Goal: Answer question/provide support: Share knowledge or assist other users

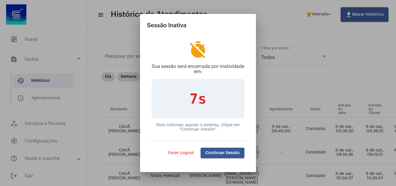
scroll to position [50, 298]
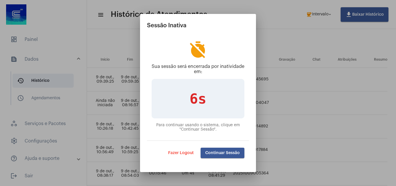
click at [219, 152] on span "Continuar Sessão" at bounding box center [222, 153] width 34 height 4
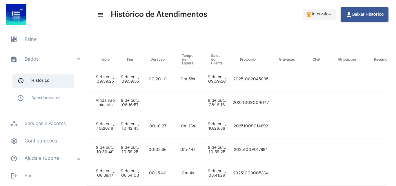
click at [322, 13] on span "Intervalo" at bounding box center [320, 14] width 17 height 4
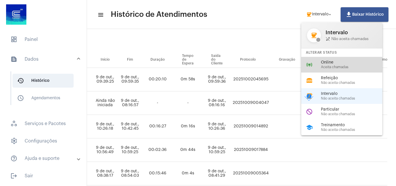
click at [322, 66] on span "Aceita chamadas" at bounding box center [354, 67] width 66 height 4
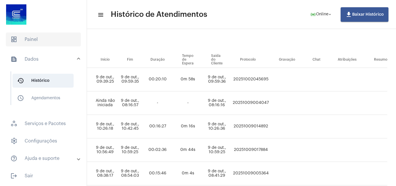
click at [29, 41] on span "dashboard Painel" at bounding box center [43, 39] width 75 height 14
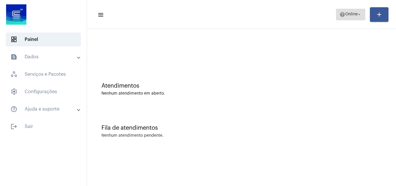
click at [339, 15] on mat-icon "help" at bounding box center [342, 15] width 6 height 6
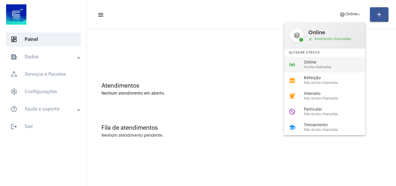
click at [328, 68] on span "Aceita chamadas" at bounding box center [337, 67] width 66 height 4
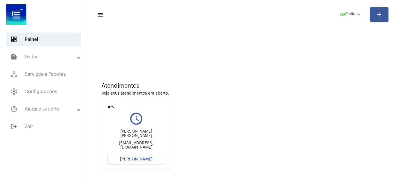
click at [134, 159] on span "[PERSON_NAME]" at bounding box center [136, 159] width 32 height 4
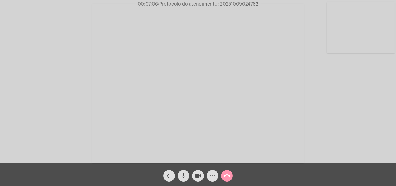
click at [211, 176] on mat-icon "more_horiz" at bounding box center [212, 175] width 7 height 7
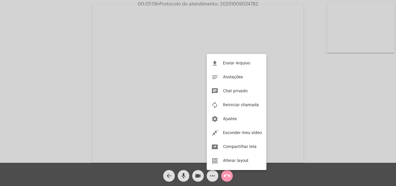
click at [115, 62] on div at bounding box center [198, 93] width 396 height 186
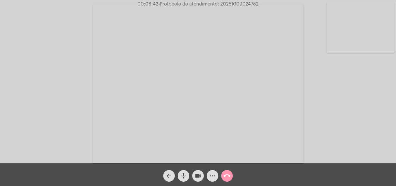
click at [210, 173] on mat-icon "more_horiz" at bounding box center [212, 175] width 7 height 7
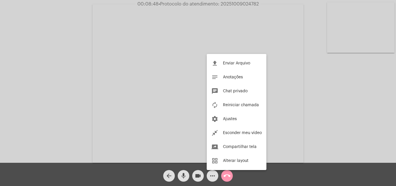
click at [154, 104] on div at bounding box center [198, 93] width 396 height 186
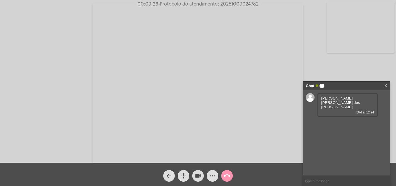
drag, startPoint x: 324, startPoint y: 99, endPoint x: 332, endPoint y: 99, distance: 7.8
click at [337, 101] on span "Josy Caroline Moreira Pecci dos Santos" at bounding box center [340, 102] width 39 height 13
click at [321, 96] on div "Josy Caroline Moreira Pecci dos Santos 09/10/2025 12:24" at bounding box center [347, 105] width 60 height 24
drag, startPoint x: 321, startPoint y: 96, endPoint x: 337, endPoint y: 103, distance: 17.8
click at [337, 103] on div "Josy Caroline Moreira Pecci dos Santos 09/10/2025 12:24" at bounding box center [347, 105] width 60 height 24
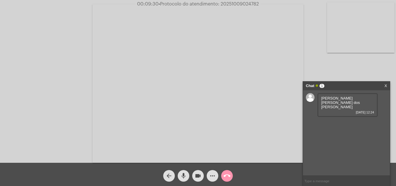
copy span "Josy Caroline Moreira Pecci dos Santos"
click at [216, 173] on button "more_horiz" at bounding box center [213, 176] width 12 height 12
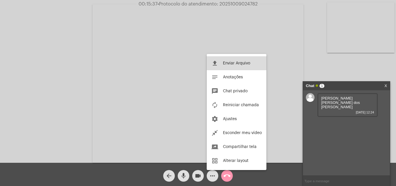
click at [226, 63] on span "Enviar Arquivo" at bounding box center [236, 63] width 27 height 4
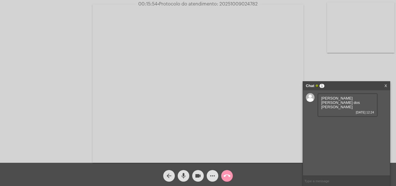
click at [213, 172] on span "more_horiz" at bounding box center [212, 176] width 7 height 12
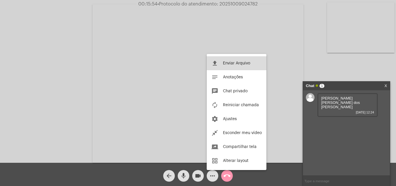
click at [225, 62] on span "Enviar Arquivo" at bounding box center [236, 63] width 27 height 4
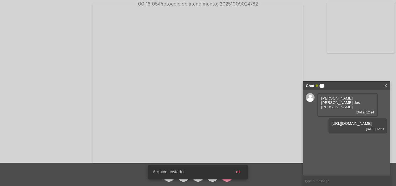
click at [239, 172] on span "ok" at bounding box center [238, 172] width 5 height 4
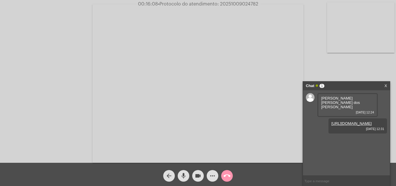
click at [366, 126] on link "https://neft-transfer-bucket.s3.amazonaws.com/temp-557f2579-b8d7-0d23-7829-ab78…" at bounding box center [351, 123] width 40 height 4
click at [208, 177] on button "more_horiz" at bounding box center [213, 176] width 12 height 12
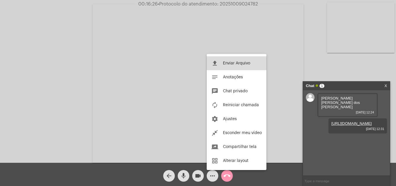
click at [237, 61] on button "file_upload Enviar Arquivo" at bounding box center [237, 63] width 60 height 14
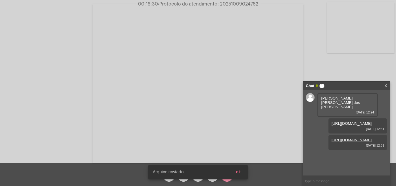
click at [241, 172] on button "ok" at bounding box center [238, 172] width 14 height 10
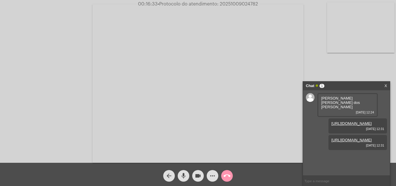
click at [357, 142] on link "https://neft-transfer-bucket.s3.amazonaws.com/temp-1100fdef-2533-af8b-42e5-5715…" at bounding box center [351, 140] width 40 height 4
click at [212, 177] on mat-icon "more_horiz" at bounding box center [212, 175] width 7 height 7
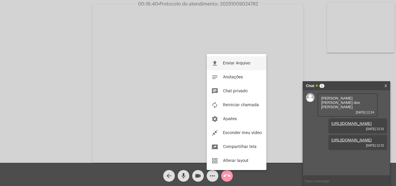
click at [225, 64] on span "Enviar Arquivo" at bounding box center [236, 63] width 27 height 4
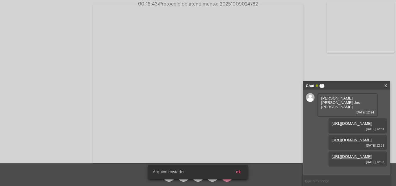
scroll to position [26, 0]
click at [241, 171] on button "ok" at bounding box center [238, 172] width 14 height 10
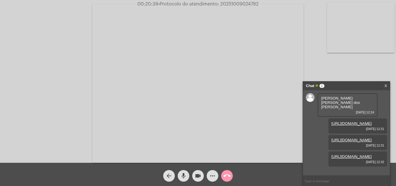
click at [186, 172] on mat-icon "mic" at bounding box center [183, 175] width 7 height 7
click at [195, 176] on mat-icon "videocam" at bounding box center [198, 175] width 7 height 7
click at [186, 177] on mat-icon "mic_off" at bounding box center [183, 175] width 7 height 7
click at [184, 174] on mat-icon "mic" at bounding box center [183, 175] width 7 height 7
click at [181, 172] on mat-icon "mic_off" at bounding box center [183, 175] width 7 height 7
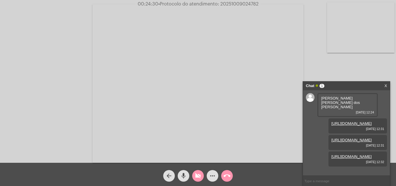
click at [201, 178] on mat-icon "videocam_off" at bounding box center [198, 175] width 7 height 7
click at [343, 121] on link "https://neft-transfer-bucket.s3.amazonaws.com/temp-557f2579-b8d7-0d23-7829-ab78…" at bounding box center [351, 123] width 40 height 4
click at [347, 138] on link "https://neft-transfer-bucket.s3.amazonaws.com/temp-1100fdef-2533-af8b-42e5-5715…" at bounding box center [351, 140] width 40 height 4
click at [358, 156] on link "https://neft-transfer-bucket.s3.amazonaws.com/temp-052fd15c-4699-897d-f33b-f0cd…" at bounding box center [351, 156] width 40 height 4
click at [209, 173] on mat-icon "more_horiz" at bounding box center [212, 175] width 7 height 7
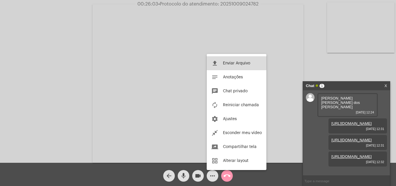
click at [221, 62] on button "file_upload Enviar Arquivo" at bounding box center [237, 63] width 60 height 14
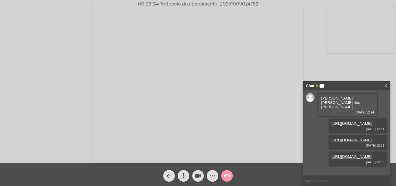
click at [213, 175] on mat-icon "more_horiz" at bounding box center [212, 175] width 7 height 7
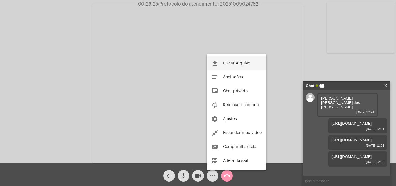
click at [227, 63] on span "Enviar Arquivo" at bounding box center [236, 63] width 27 height 4
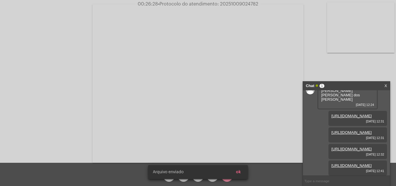
scroll to position [55, 0]
click at [240, 170] on span "ok" at bounding box center [238, 172] width 5 height 4
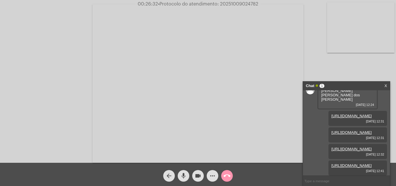
click at [347, 163] on link "https://neft-transfer-bucket.s3.amazonaws.com/temp-d6f75a58-789a-bbba-907c-48bf…" at bounding box center [351, 165] width 40 height 4
click at [252, 115] on video at bounding box center [197, 83] width 211 height 158
click at [144, 99] on video at bounding box center [100, 83] width 189 height 142
drag, startPoint x: 234, startPoint y: 110, endPoint x: 228, endPoint y: 109, distance: 6.1
click at [234, 110] on video at bounding box center [197, 83] width 211 height 158
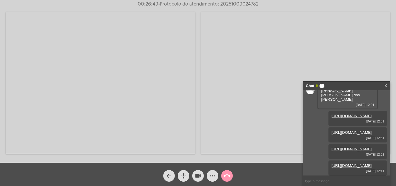
click at [123, 100] on video at bounding box center [100, 83] width 189 height 142
click at [217, 121] on video at bounding box center [197, 83] width 211 height 158
click at [157, 105] on video at bounding box center [100, 83] width 189 height 142
click at [183, 174] on mat-icon "mic" at bounding box center [183, 175] width 7 height 7
click at [184, 177] on mat-icon "mic_off" at bounding box center [183, 175] width 7 height 7
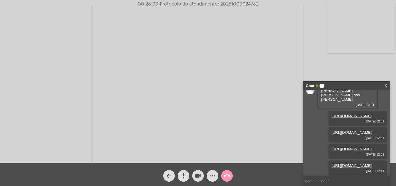
click at [163, 107] on video at bounding box center [197, 83] width 211 height 158
click at [113, 95] on video at bounding box center [100, 83] width 189 height 142
click at [183, 177] on mat-icon "mic" at bounding box center [183, 175] width 7 height 7
click at [196, 177] on mat-icon "videocam" at bounding box center [198, 175] width 7 height 7
click at [197, 174] on mat-icon "videocam_off" at bounding box center [198, 175] width 7 height 7
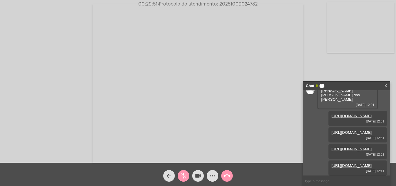
click at [184, 176] on mat-icon "mic_off" at bounding box center [183, 175] width 7 height 7
click at [184, 176] on mat-icon "mic" at bounding box center [183, 175] width 7 height 7
click at [182, 174] on mat-icon "mic_off" at bounding box center [183, 175] width 7 height 7
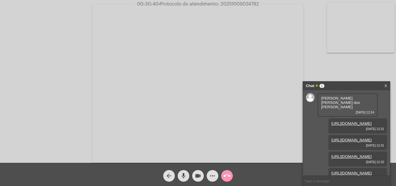
copy span "Josy Caroline Moreira Pecci dos Santos"
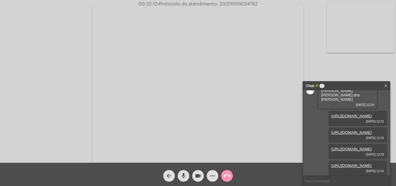
scroll to position [55, 0]
click at [181, 172] on mat-icon "mic" at bounding box center [183, 175] width 7 height 7
click at [185, 172] on mat-icon "mic_off" at bounding box center [183, 175] width 7 height 7
click at [231, 4] on span "• Protocolo do atendimento: 20251009024782" at bounding box center [208, 4] width 100 height 5
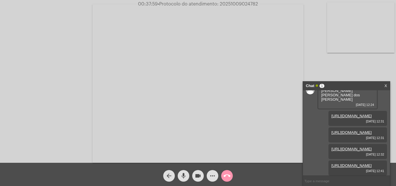
copy span "20251009024782"
click at [229, 175] on mat-icon "call_end" at bounding box center [227, 175] width 7 height 7
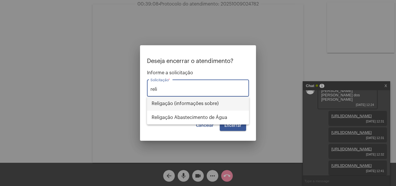
click at [179, 103] on span "Religação (informações sobre)" at bounding box center [198, 104] width 93 height 14
type input "Religação (informações sobre)"
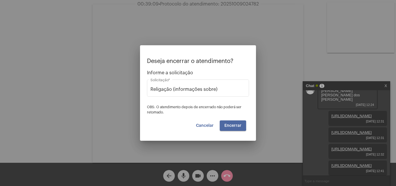
click at [227, 125] on span "Encerrar" at bounding box center [232, 125] width 17 height 4
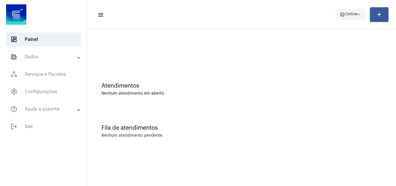
click at [349, 14] on span "Online" at bounding box center [351, 14] width 12 height 4
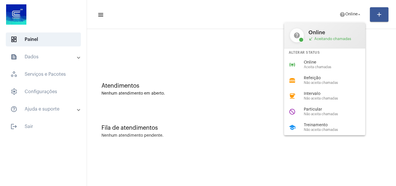
drag, startPoint x: 325, startPoint y: 61, endPoint x: 257, endPoint y: 54, distance: 68.0
click at [324, 62] on span "Online" at bounding box center [337, 62] width 66 height 4
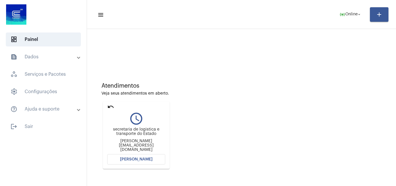
click at [143, 158] on span "[PERSON_NAME]" at bounding box center [136, 159] width 32 height 4
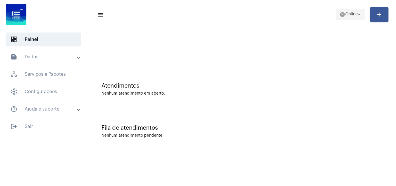
click at [336, 14] on button "help Online arrow_drop_down" at bounding box center [350, 15] width 29 height 12
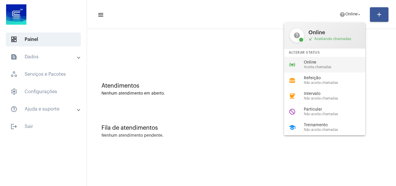
click at [321, 70] on div "online_prediction Online Aceita chamadas" at bounding box center [329, 65] width 90 height 16
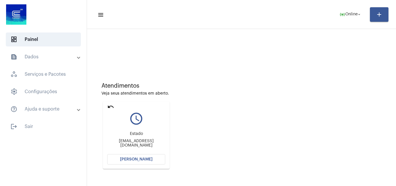
click at [129, 158] on span "[PERSON_NAME]" at bounding box center [136, 159] width 32 height 4
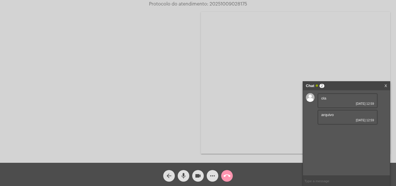
click at [328, 179] on input "text" at bounding box center [346, 181] width 87 height 10
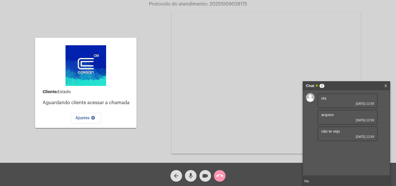
type input "N"
type input "E"
type input "B"
type input "ola"
type input "nao consigo visualizar sua camera"
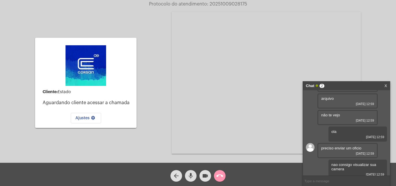
scroll to position [20, 0]
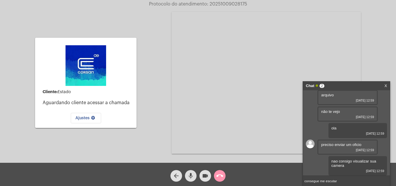
type input "consegue me escutar?"
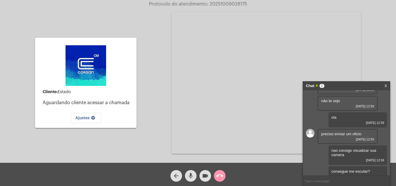
scroll to position [53, 0]
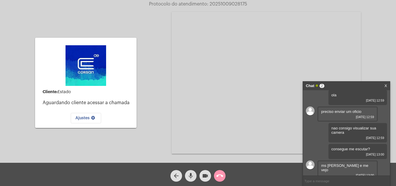
click at [330, 182] on input "text" at bounding box center [346, 181] width 87 height 10
type input "pode ser um erro no sistema, consegue retomar a chamada de outro aparelho?"
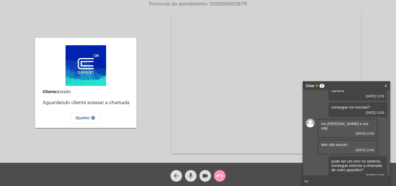
type input "o"
type input "nao podemos continuar a chamada sem a visualizaçao da camera"
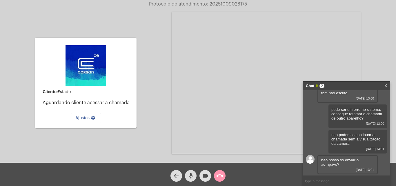
scroll to position [157, 0]
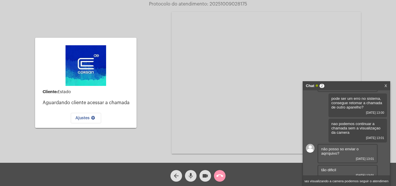
type input "Apenas visualizando a camera podemos seguir o atendimento"
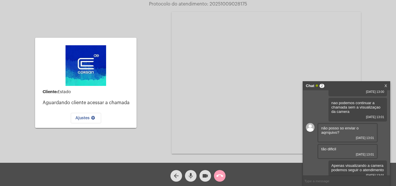
click at [224, 175] on button "call_end" at bounding box center [220, 176] width 12 height 12
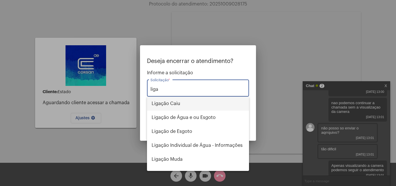
click at [184, 99] on span "Ligação Caiu" at bounding box center [198, 104] width 93 height 14
type input "Ligação Caiu"
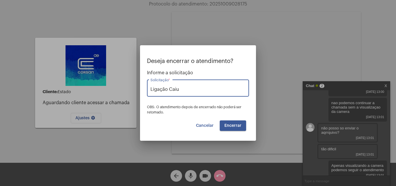
click at [220, 125] on button "Encerrar" at bounding box center [233, 125] width 26 height 10
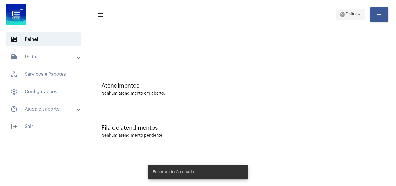
click at [346, 18] on span "help Online arrow_drop_down" at bounding box center [350, 14] width 22 height 10
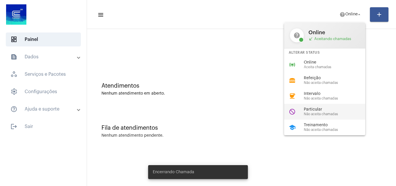
click at [326, 116] on div "do_not_disturb Particular Não aceita chamadas" at bounding box center [329, 112] width 90 height 16
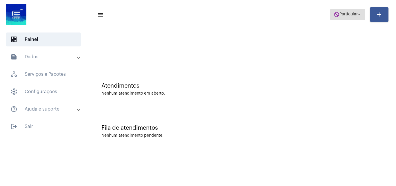
click at [347, 14] on span "Particular" at bounding box center [348, 14] width 18 height 4
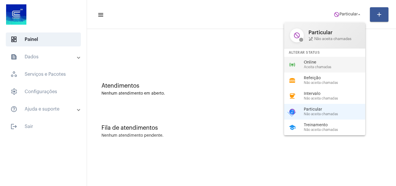
click at [324, 59] on div "online_prediction Online Aceita chamadas" at bounding box center [329, 65] width 90 height 16
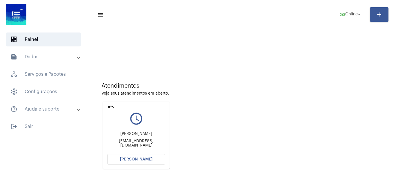
click at [136, 157] on button "[PERSON_NAME]" at bounding box center [136, 159] width 58 height 10
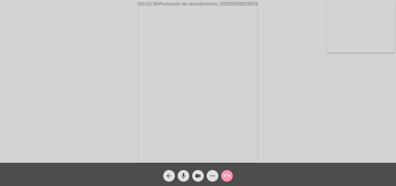
click at [181, 175] on mat-icon "mic" at bounding box center [183, 175] width 7 height 7
click at [195, 175] on mat-icon "videocam" at bounding box center [198, 175] width 7 height 7
click at [197, 173] on mat-icon "videocam_off" at bounding box center [198, 175] width 7 height 7
click at [184, 178] on mat-icon "mic_off" at bounding box center [183, 175] width 7 height 7
click at [234, 3] on span "• Protocolo do atendimento: 20251009029018" at bounding box center [208, 4] width 101 height 5
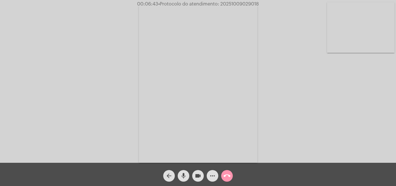
click at [234, 3] on span "• Protocolo do atendimento: 20251009029018" at bounding box center [208, 4] width 101 height 5
copy span "20251009029018"
click at [213, 173] on mat-icon "more_horiz" at bounding box center [212, 175] width 7 height 7
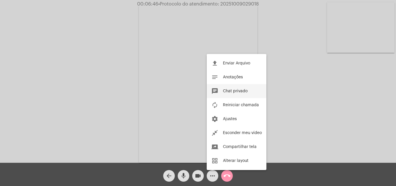
click at [227, 91] on span "Chat privado" at bounding box center [235, 91] width 25 height 4
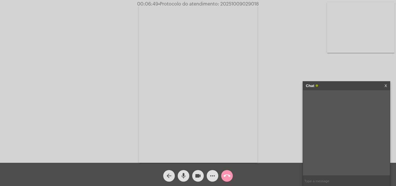
click at [315, 182] on input "text" at bounding box center [346, 181] width 87 height 10
paste input "20251009029018"
type input "20251009029018"
click at [229, 175] on mat-icon "call_end" at bounding box center [227, 175] width 7 height 7
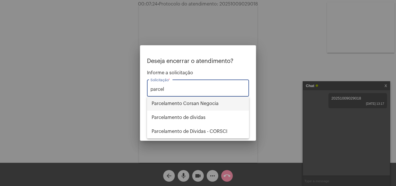
click at [188, 103] on span "Parcelamento Corsan Negocia" at bounding box center [198, 104] width 93 height 14
type input "Parcelamento Corsan Negocia"
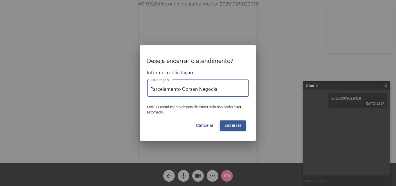
click at [232, 122] on button "Encerrar" at bounding box center [233, 125] width 26 height 10
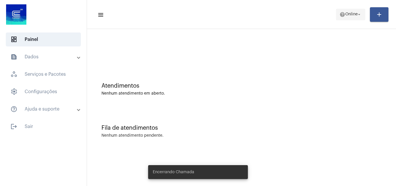
click at [358, 10] on span "help Online arrow_drop_down" at bounding box center [350, 14] width 22 height 10
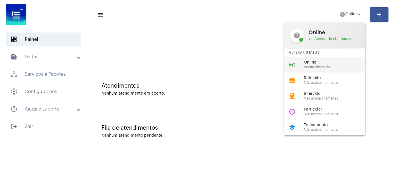
click at [337, 64] on span "Online" at bounding box center [337, 62] width 66 height 4
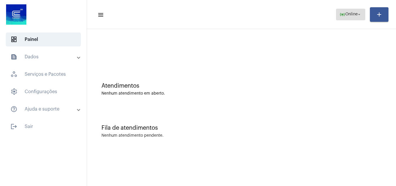
click at [341, 19] on span "online_prediction Online arrow_drop_down" at bounding box center [350, 14] width 22 height 10
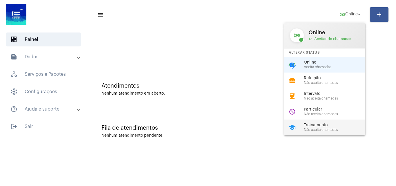
click at [310, 128] on span "Não aceita chamadas" at bounding box center [337, 130] width 66 height 4
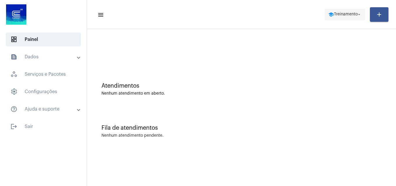
click at [329, 17] on mat-icon "school" at bounding box center [331, 15] width 6 height 6
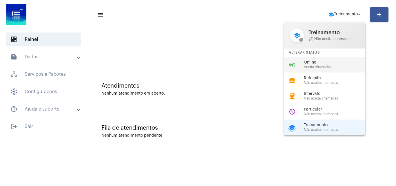
click at [322, 66] on span "Aceita chamadas" at bounding box center [337, 67] width 66 height 4
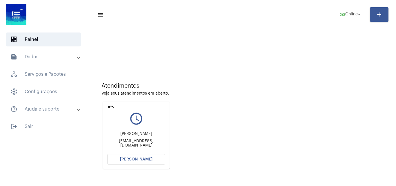
click at [132, 159] on span "[PERSON_NAME]" at bounding box center [136, 159] width 32 height 4
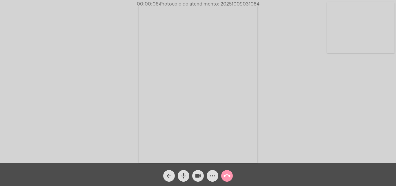
drag, startPoint x: 308, startPoint y: 90, endPoint x: 282, endPoint y: 90, distance: 26.7
click at [308, 90] on div "Acessando Câmera e Microfone..." at bounding box center [198, 82] width 395 height 163
click at [215, 176] on mat-icon "more_horiz" at bounding box center [212, 175] width 7 height 7
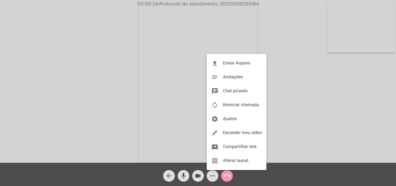
click at [68, 61] on div at bounding box center [198, 93] width 396 height 186
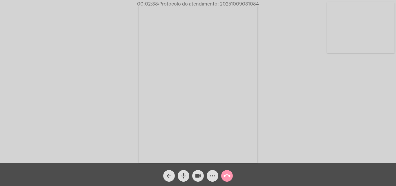
click at [228, 3] on span "• Protocolo do atendimento: 20251009031084" at bounding box center [208, 4] width 101 height 5
copy span "20251009031084"
click at [227, 177] on mat-icon "call_end" at bounding box center [227, 175] width 7 height 7
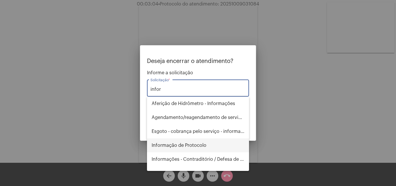
click at [168, 146] on span "Informação de Protocolo" at bounding box center [198, 145] width 93 height 14
type input "Informação de Protocolo"
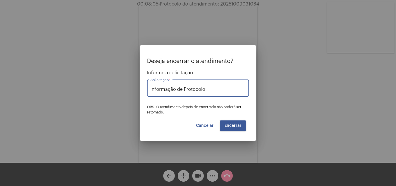
click at [228, 125] on span "Encerrar" at bounding box center [232, 125] width 17 height 4
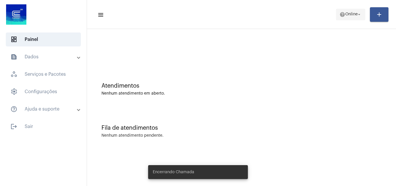
drag, startPoint x: 342, startPoint y: 10, endPoint x: 344, endPoint y: 17, distance: 7.5
click at [343, 12] on span "help Online arrow_drop_down" at bounding box center [350, 14] width 22 height 10
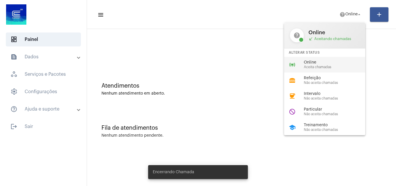
click at [328, 65] on span "Aceita chamadas" at bounding box center [337, 67] width 66 height 4
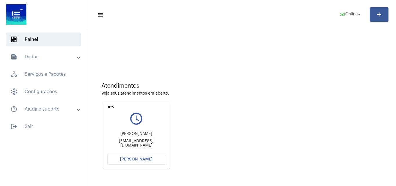
click at [136, 155] on button "[PERSON_NAME]" at bounding box center [136, 159] width 58 height 10
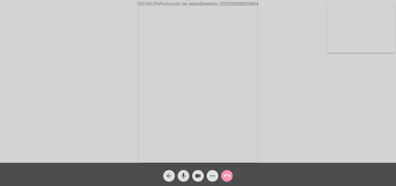
click at [306, 118] on div "Acessando Câmera e Microfone..." at bounding box center [198, 82] width 395 height 163
drag, startPoint x: 183, startPoint y: 174, endPoint x: 189, endPoint y: 174, distance: 6.4
click at [184, 174] on mat-icon "mic" at bounding box center [183, 175] width 7 height 7
drag, startPoint x: 196, startPoint y: 175, endPoint x: 196, endPoint y: 169, distance: 5.8
click at [197, 175] on mat-icon "videocam" at bounding box center [198, 175] width 7 height 7
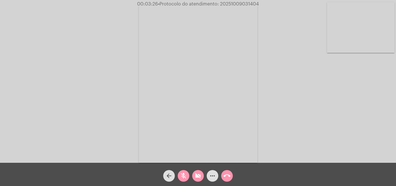
click at [181, 172] on mat-icon "mic_off" at bounding box center [183, 175] width 7 height 7
click at [182, 174] on mat-icon "mic" at bounding box center [183, 175] width 7 height 7
click at [185, 173] on mat-icon "mic_off" at bounding box center [183, 175] width 7 height 7
click at [199, 177] on mat-icon "videocam_off" at bounding box center [198, 175] width 7 height 7
click at [184, 175] on mat-icon "mic" at bounding box center [183, 175] width 7 height 7
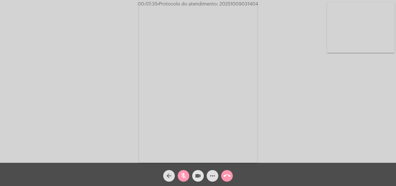
click at [195, 177] on mat-icon "videocam" at bounding box center [198, 175] width 7 height 7
click at [186, 176] on mat-icon "mic_off" at bounding box center [183, 175] width 7 height 7
click at [197, 177] on mat-icon "videocam_off" at bounding box center [198, 175] width 7 height 7
click at [344, 141] on div "Acessando Câmera e Microfone..." at bounding box center [198, 82] width 395 height 163
click at [213, 172] on mat-icon "more_horiz" at bounding box center [212, 175] width 7 height 7
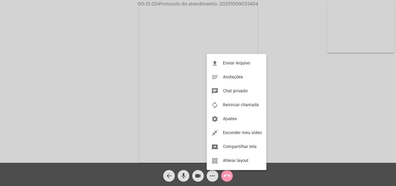
click at [123, 84] on div at bounding box center [198, 93] width 396 height 186
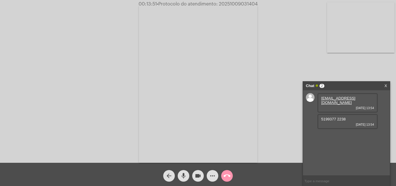
click at [327, 117] on span "5199377 2238" at bounding box center [333, 119] width 24 height 4
copy span "5199377 2238"
click at [231, 4] on span "• Protocolo do atendimento: 20251009031404" at bounding box center [207, 4] width 101 height 5
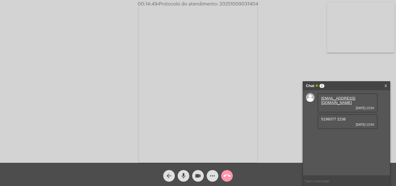
click at [231, 4] on span "• Protocolo do atendimento: 20251009031404" at bounding box center [207, 4] width 101 height 5
copy span "20251009031404"
click at [228, 175] on mat-icon "call_end" at bounding box center [227, 175] width 7 height 7
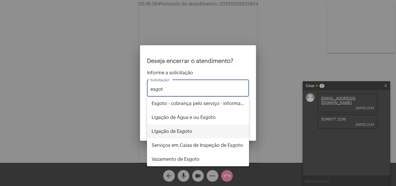
click at [206, 132] on span "Ligação de Esgoto" at bounding box center [198, 131] width 93 height 14
type input "Ligação de Esgoto"
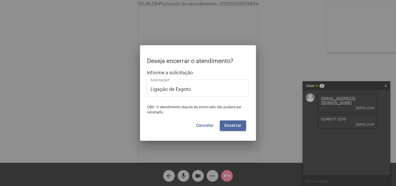
click at [231, 124] on span "Encerrar" at bounding box center [232, 125] width 17 height 4
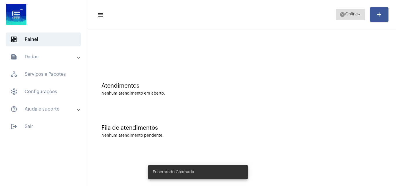
click at [351, 13] on span "Online" at bounding box center [351, 14] width 12 height 4
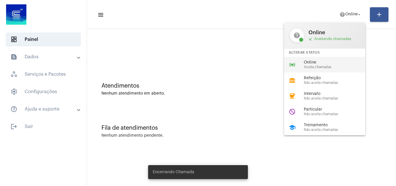
click at [328, 70] on div "online_prediction Online Aceita chamadas" at bounding box center [329, 65] width 90 height 16
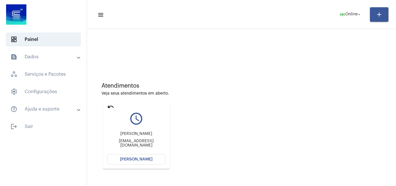
click at [143, 159] on span "[PERSON_NAME]" at bounding box center [136, 159] width 32 height 4
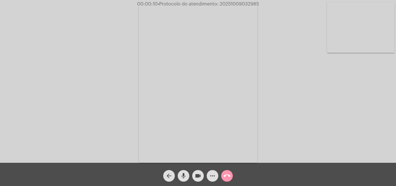
click at [320, 113] on div "Acessando Câmera e Microfone..." at bounding box center [198, 82] width 395 height 163
drag, startPoint x: 350, startPoint y: 116, endPoint x: 338, endPoint y: 114, distance: 11.8
click at [350, 116] on div "Acessando Câmera e Microfone..." at bounding box center [198, 82] width 395 height 163
click at [301, 84] on div "Acessando Câmera e Microfone..." at bounding box center [198, 82] width 395 height 163
click at [182, 174] on mat-icon "mic" at bounding box center [183, 175] width 7 height 7
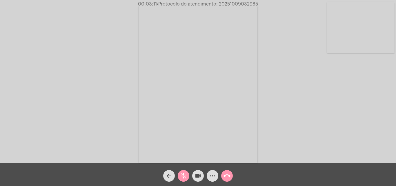
click at [196, 174] on mat-icon "videocam" at bounding box center [198, 175] width 7 height 7
click at [181, 178] on mat-icon "mic_off" at bounding box center [183, 175] width 7 height 7
click at [200, 174] on mat-icon "videocam_off" at bounding box center [198, 175] width 7 height 7
click at [275, 95] on div "Acessando Câmera e Microfone..." at bounding box center [198, 82] width 395 height 163
drag, startPoint x: 343, startPoint y: 131, endPoint x: 254, endPoint y: 94, distance: 96.3
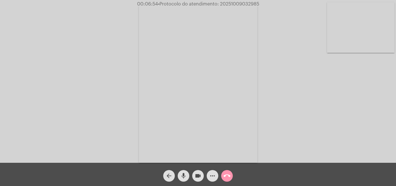
click at [343, 131] on div "Acessando Câmera e Microfone..." at bounding box center [198, 82] width 395 height 163
click at [211, 175] on mat-icon "more_horiz" at bounding box center [212, 175] width 7 height 7
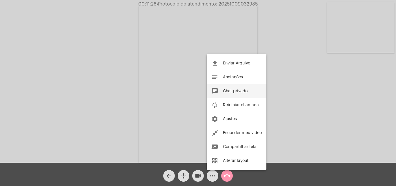
click at [235, 90] on span "Chat privado" at bounding box center [235, 91] width 25 height 4
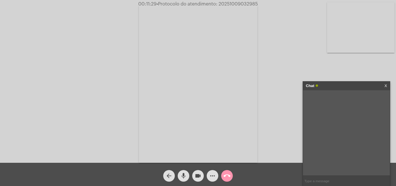
click at [324, 181] on input "text" at bounding box center [346, 181] width 87 height 10
paste input "R. [STREET_ADDRESS][PERSON_NAME]"
type input "R. [STREET_ADDRESS][PERSON_NAME]"
click at [227, 5] on span "• Protocolo do atendimento: 20251009032985" at bounding box center [207, 4] width 101 height 5
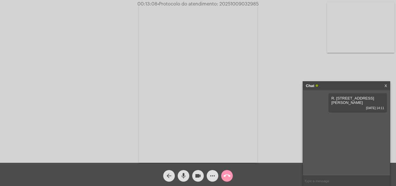
copy span "20251009032985"
click at [315, 180] on input "text" at bounding box center [346, 181] width 87 height 10
paste input "20251009032985"
type input "20251009032985"
click at [229, 3] on span "• Protocolo do atendimento: 20251009032985" at bounding box center [207, 4] width 101 height 5
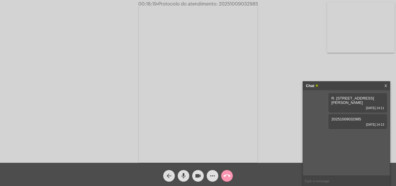
click at [229, 3] on span "• Protocolo do atendimento: 20251009032985" at bounding box center [207, 4] width 101 height 5
copy span "20251009032985"
click at [227, 176] on mat-icon "call_end" at bounding box center [227, 175] width 7 height 7
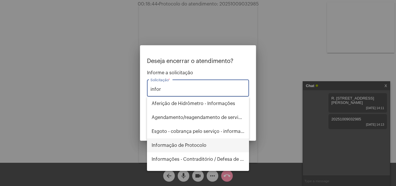
click at [188, 144] on span "Informação de Protocolo" at bounding box center [198, 145] width 93 height 14
type input "Informação de Protocolo"
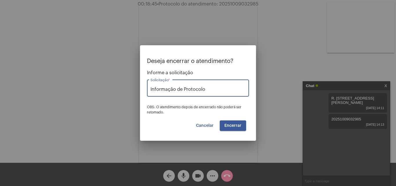
click at [226, 123] on span "Encerrar" at bounding box center [232, 125] width 17 height 4
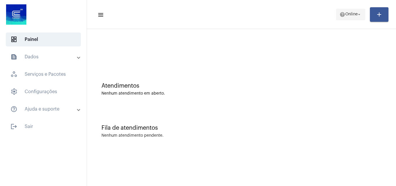
click at [349, 20] on button "help Online arrow_drop_down" at bounding box center [350, 15] width 29 height 12
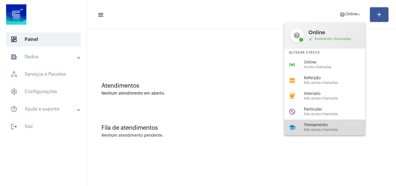
click at [320, 127] on div "Treinamento Não aceita chamadas" at bounding box center [337, 127] width 66 height 9
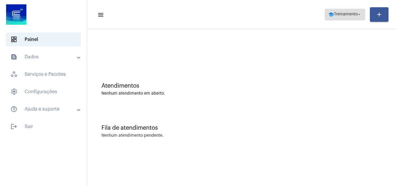
click at [334, 17] on span "school Treinamento arrow_drop_down" at bounding box center [345, 14] width 34 height 10
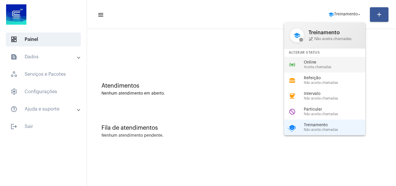
click at [311, 66] on span "Aceita chamadas" at bounding box center [337, 67] width 66 height 4
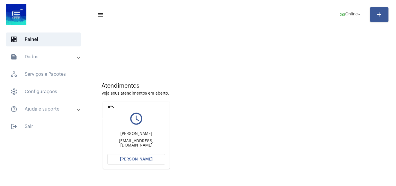
click at [110, 105] on mat-icon "undo" at bounding box center [110, 106] width 7 height 7
click at [123, 157] on button "[PERSON_NAME]" at bounding box center [136, 159] width 58 height 10
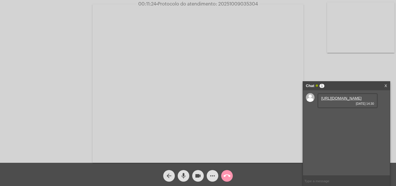
click at [198, 170] on span "videocam" at bounding box center [198, 176] width 7 height 12
click at [340, 100] on link "[URL][DOMAIN_NAME]" at bounding box center [341, 98] width 40 height 4
click at [195, 176] on mat-icon "videocam_off" at bounding box center [198, 175] width 7 height 7
click at [199, 172] on mat-icon "videocam" at bounding box center [198, 175] width 7 height 7
click at [186, 175] on mat-icon "mic" at bounding box center [183, 175] width 7 height 7
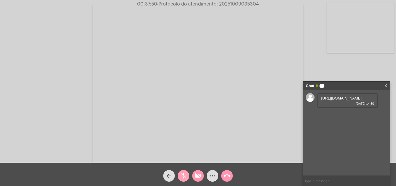
drag, startPoint x: 182, startPoint y: 176, endPoint x: 191, endPoint y: 176, distance: 9.0
click at [182, 176] on mat-icon "mic_off" at bounding box center [183, 175] width 7 height 7
click at [183, 173] on mat-icon "mic" at bounding box center [183, 175] width 7 height 7
click at [195, 174] on mat-icon "videocam_off" at bounding box center [198, 175] width 7 height 7
click at [182, 174] on mat-icon "mic_off" at bounding box center [183, 175] width 7 height 7
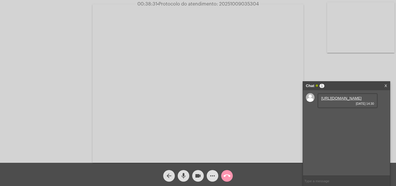
click at [212, 92] on video at bounding box center [197, 83] width 211 height 158
click at [138, 81] on video at bounding box center [100, 83] width 189 height 142
click at [342, 117] on link "[URL][DOMAIN_NAME]" at bounding box center [341, 114] width 40 height 4
click at [184, 174] on mat-icon "mic" at bounding box center [183, 175] width 7 height 7
click at [183, 175] on mat-icon "mic_off" at bounding box center [183, 175] width 7 height 7
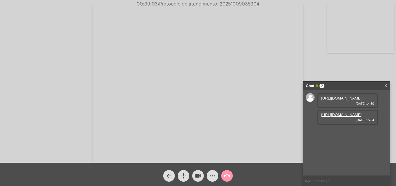
drag, startPoint x: 181, startPoint y: 174, endPoint x: 194, endPoint y: 178, distance: 13.7
click at [182, 174] on mat-icon "mic" at bounding box center [183, 175] width 7 height 7
click at [197, 175] on mat-icon "videocam" at bounding box center [198, 175] width 7 height 7
click at [199, 172] on mat-icon "videocam_off" at bounding box center [198, 175] width 7 height 7
click at [184, 172] on mat-icon "mic_off" at bounding box center [183, 175] width 7 height 7
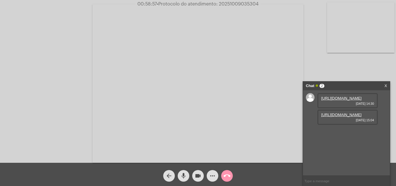
click at [385, 87] on link "X" at bounding box center [385, 85] width 3 height 9
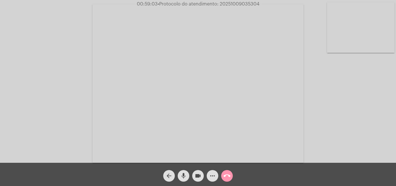
click at [321, 112] on div "Acessando Câmera e Microfone..." at bounding box center [198, 82] width 395 height 163
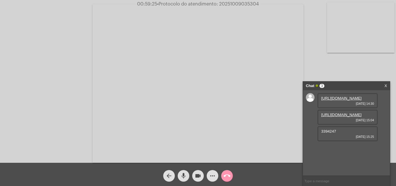
click at [332, 133] on span "3394247" at bounding box center [328, 131] width 15 height 4
copy span "3394247"
click at [211, 177] on mat-icon "more_horiz" at bounding box center [212, 175] width 7 height 7
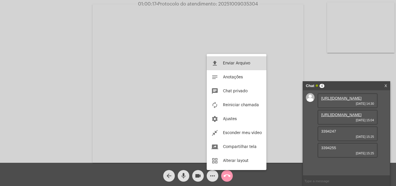
click at [218, 65] on mat-icon "file_upload" at bounding box center [214, 63] width 7 height 7
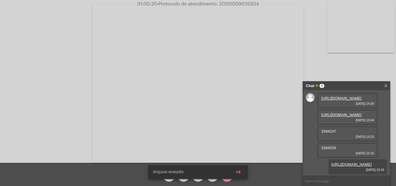
scroll to position [38, 0]
click at [243, 169] on button "ok" at bounding box center [238, 172] width 14 height 10
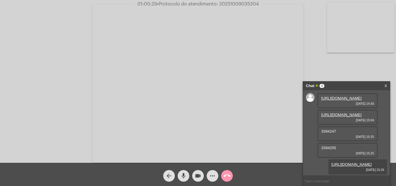
click at [327, 146] on span "3394255" at bounding box center [328, 148] width 15 height 4
click at [322, 146] on span "3394255" at bounding box center [328, 148] width 15 height 4
drag, startPoint x: 320, startPoint y: 136, endPoint x: 334, endPoint y: 136, distance: 13.6
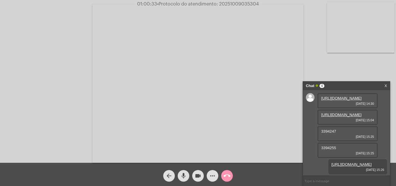
click at [334, 143] on div "3394255 [DATE] 15:25" at bounding box center [347, 150] width 60 height 15
copy span "339425"
click at [211, 176] on mat-icon "more_horiz" at bounding box center [212, 175] width 7 height 7
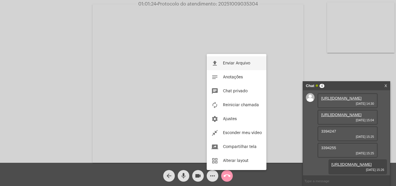
click at [225, 59] on button "file_upload Enviar Arquivo" at bounding box center [237, 63] width 60 height 14
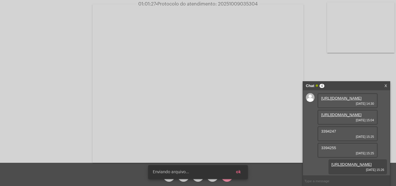
scroll to position [68, 0]
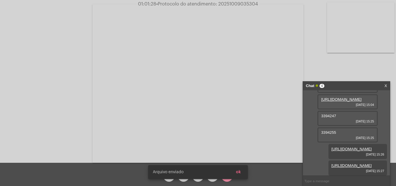
click at [241, 172] on button "ok" at bounding box center [238, 172] width 14 height 10
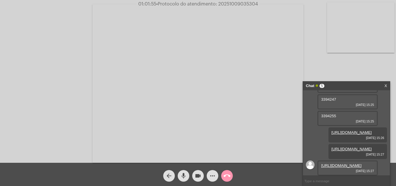
scroll to position [97, 0]
click at [336, 163] on link "[URL][DOMAIN_NAME]" at bounding box center [341, 165] width 40 height 4
click at [187, 174] on mat-icon "mic" at bounding box center [183, 175] width 7 height 7
click at [196, 175] on mat-icon "videocam" at bounding box center [198, 175] width 7 height 7
click at [198, 175] on mat-icon "videocam_off" at bounding box center [198, 175] width 7 height 7
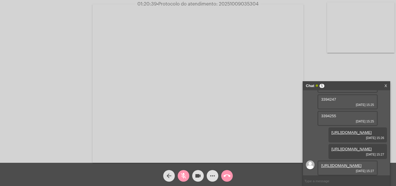
click at [182, 175] on mat-icon "mic_off" at bounding box center [183, 175] width 7 height 7
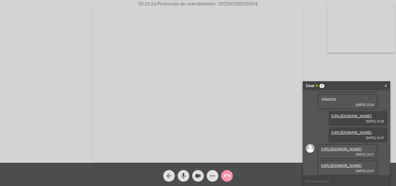
click at [384, 134] on div "[URL][DOMAIN_NAME] [DATE] 14:30 [URL][DOMAIN_NAME] [DATE] 15:04 3394247 [DATE] …" at bounding box center [346, 132] width 87 height 85
click at [337, 163] on link "[URL][DOMAIN_NAME]" at bounding box center [341, 165] width 40 height 4
click at [182, 174] on mat-icon "mic" at bounding box center [183, 175] width 7 height 7
click at [197, 174] on mat-icon "videocam" at bounding box center [198, 175] width 7 height 7
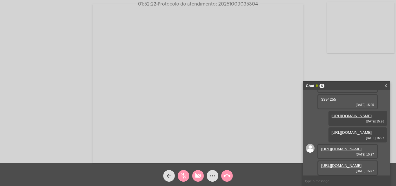
click at [186, 176] on mat-icon "mic_off" at bounding box center [183, 175] width 7 height 7
click at [198, 177] on mat-icon "videocam_off" at bounding box center [198, 175] width 7 height 7
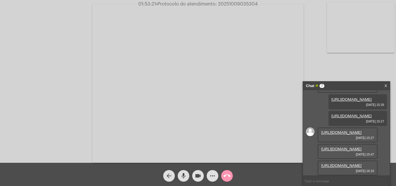
scroll to position [156, 0]
click at [347, 163] on link "[URL][DOMAIN_NAME]" at bounding box center [341, 165] width 40 height 4
drag, startPoint x: 181, startPoint y: 175, endPoint x: 191, endPoint y: 177, distance: 10.1
click at [182, 175] on mat-icon "mic" at bounding box center [183, 175] width 7 height 7
click at [195, 176] on mat-icon "videocam" at bounding box center [198, 175] width 7 height 7
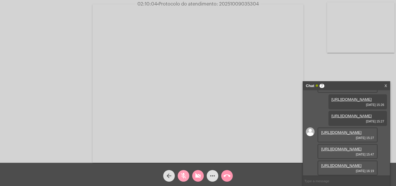
click at [180, 176] on button "mic_off" at bounding box center [184, 176] width 12 height 12
click at [195, 178] on mat-icon "videocam_off" at bounding box center [198, 175] width 7 height 7
click at [226, 175] on mat-icon "call_end" at bounding box center [227, 175] width 7 height 7
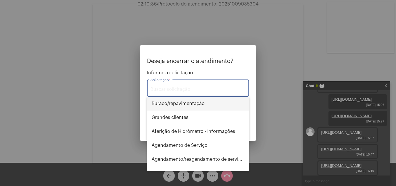
type input "t"
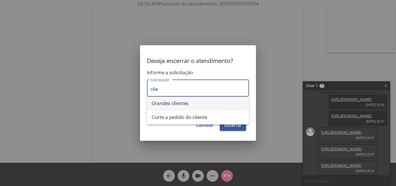
click at [188, 103] on span "⁠Grandes clientes" at bounding box center [198, 104] width 93 height 14
type input "⁠Grandes clientes"
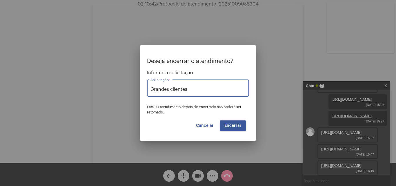
click at [228, 128] on button "Encerrar" at bounding box center [233, 125] width 26 height 10
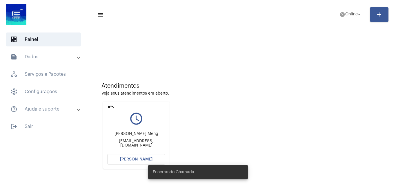
click at [137, 158] on span "[PERSON_NAME]" at bounding box center [136, 159] width 32 height 4
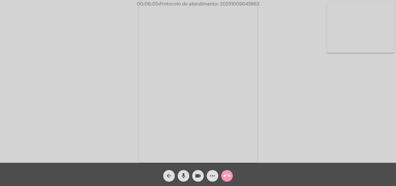
click at [182, 174] on mat-icon "mic" at bounding box center [183, 175] width 7 height 7
drag, startPoint x: 197, startPoint y: 175, endPoint x: 195, endPoint y: 162, distance: 13.3
click at [197, 175] on mat-icon "videocam" at bounding box center [198, 175] width 7 height 7
click at [181, 179] on mat-icon "mic_off" at bounding box center [183, 175] width 7 height 7
click at [201, 176] on button "videocam_off" at bounding box center [198, 176] width 12 height 12
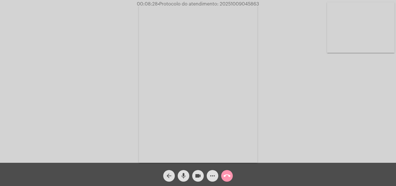
click at [208, 176] on button "more_horiz" at bounding box center [213, 176] width 12 height 12
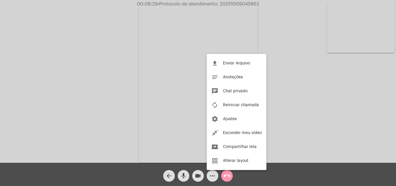
click at [117, 84] on div at bounding box center [198, 93] width 396 height 186
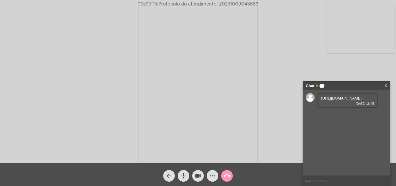
click at [343, 100] on link "https://neft-transfer-bucket.s3.amazonaws.com/temp-fdb4fc53-3649-f90f-ff4f-0b54…" at bounding box center [341, 98] width 40 height 4
drag, startPoint x: 11, startPoint y: 84, endPoint x: 133, endPoint y: 84, distance: 122.3
click at [11, 84] on div "Acessando Câmera e Microfone..." at bounding box center [198, 82] width 395 height 163
click at [229, 4] on span "• Protocolo do atendimento: 20251009045863" at bounding box center [206, 4] width 101 height 5
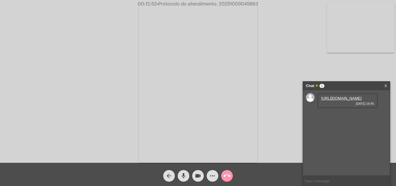
copy span "20251009045863"
click at [225, 176] on mat-icon "call_end" at bounding box center [227, 175] width 7 height 7
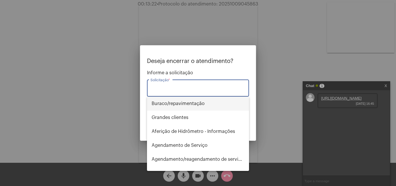
type input "t"
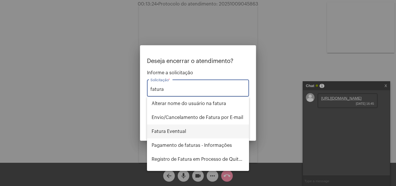
click at [192, 129] on span "Fatura Eventual" at bounding box center [198, 131] width 93 height 14
type input "Fatura Eventual"
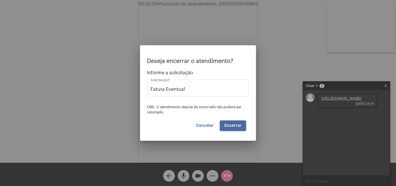
click at [226, 123] on span "Encerrar" at bounding box center [232, 125] width 17 height 4
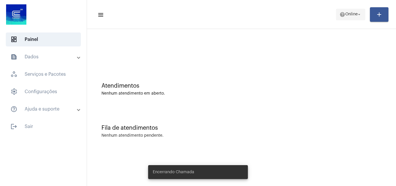
click at [352, 15] on span "Online" at bounding box center [351, 14] width 12 height 4
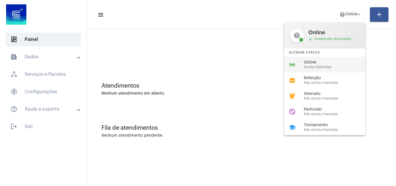
click at [323, 69] on div "online_prediction Online Aceita chamadas" at bounding box center [329, 65] width 90 height 16
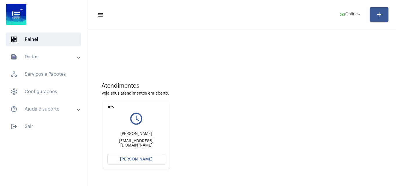
click at [369, 136] on div "Atendimentos Veja seus atendimentos em aberto. undo query_builder Teresinha Pac…" at bounding box center [241, 123] width 303 height 117
click at [131, 156] on button "[PERSON_NAME]" at bounding box center [136, 159] width 58 height 10
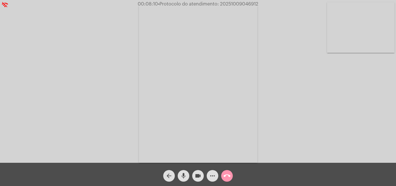
click at [366, 105] on div "Acessando Câmera e Microfone..." at bounding box center [198, 82] width 395 height 163
click at [226, 176] on mat-icon "call_end" at bounding box center [227, 175] width 7 height 7
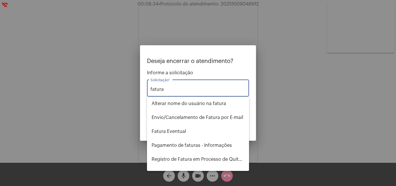
type input "fatura"
click at [263, 45] on div at bounding box center [198, 93] width 396 height 186
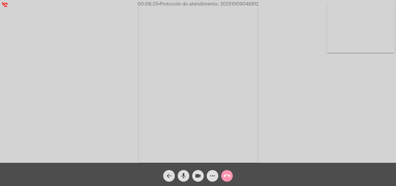
click at [235, 5] on span "• Protocolo do atendimento: 20251009046912" at bounding box center [208, 4] width 100 height 5
copy span "20251009046912"
click at [210, 172] on span "more_horiz" at bounding box center [212, 176] width 7 height 12
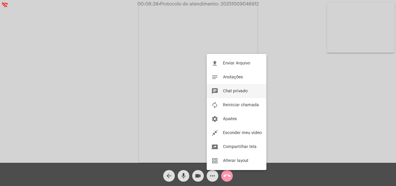
click at [228, 90] on span "Chat privado" at bounding box center [235, 91] width 25 height 4
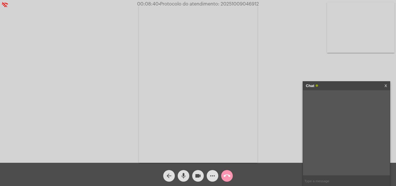
paste input "20251009046912"
type input "20251009046912"
click at [227, 178] on mat-icon "call_end" at bounding box center [227, 175] width 7 height 7
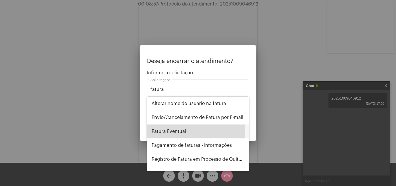
click at [191, 131] on span "Fatura Eventual" at bounding box center [198, 131] width 93 height 14
type input "Fatura Eventual"
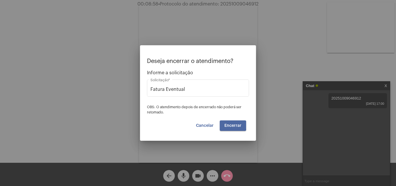
click at [228, 125] on span "Encerrar" at bounding box center [232, 125] width 17 height 4
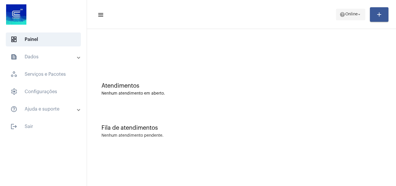
click at [345, 12] on span "Online" at bounding box center [351, 14] width 12 height 4
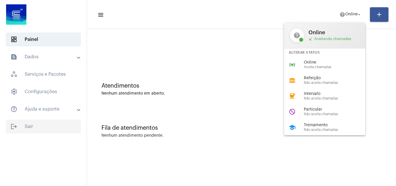
click at [19, 128] on div at bounding box center [198, 93] width 396 height 186
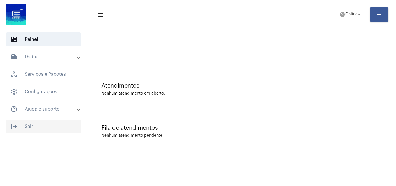
click at [21, 126] on span "logout Sair" at bounding box center [43, 126] width 75 height 14
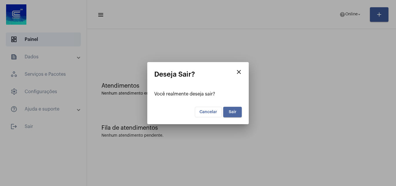
click at [231, 111] on span "Sair" at bounding box center [233, 112] width 8 height 4
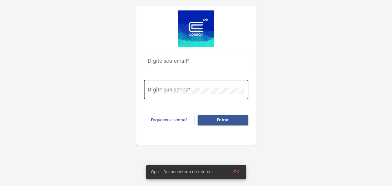
type input "caua.silva@operacaocorsan.com.br"
